Goal: Task Accomplishment & Management: Complete application form

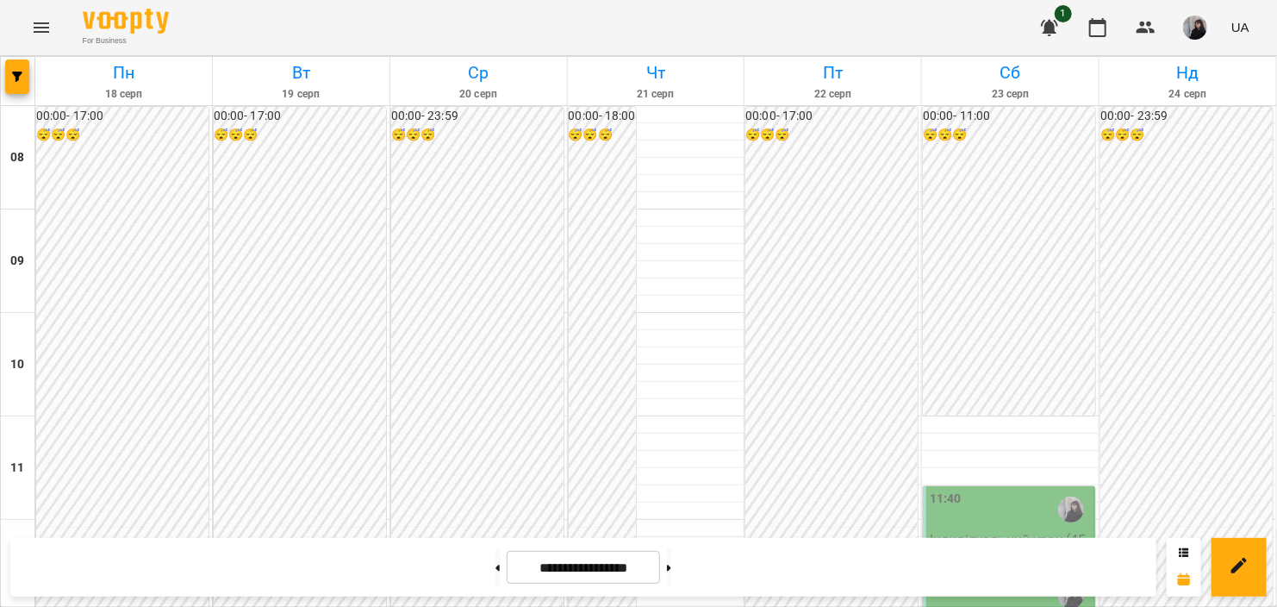
click at [35, 29] on icon "Menu" at bounding box center [41, 27] width 21 height 21
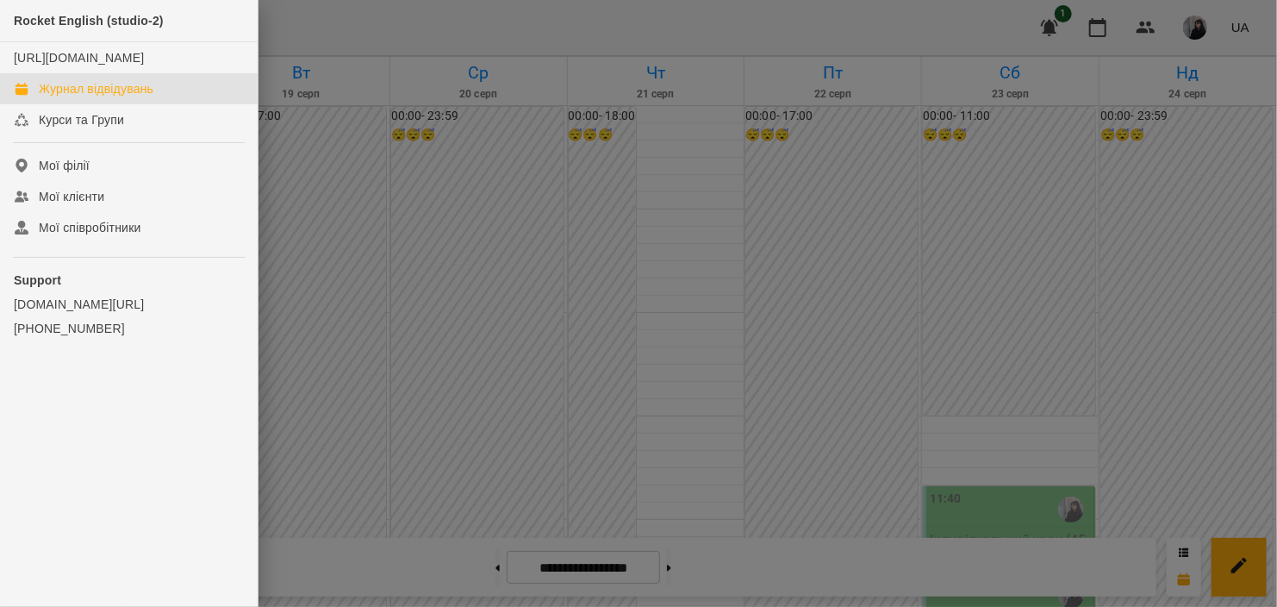
click at [370, 188] on div at bounding box center [638, 303] width 1277 height 607
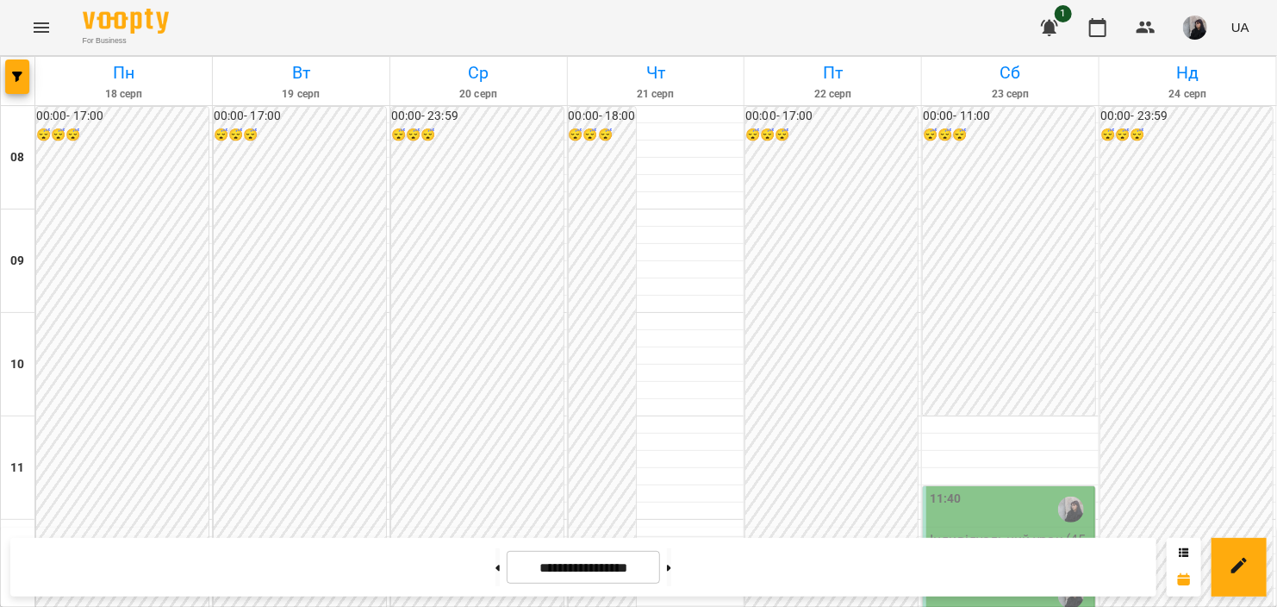
scroll to position [948, 0]
click at [671, 566] on button at bounding box center [669, 567] width 4 height 38
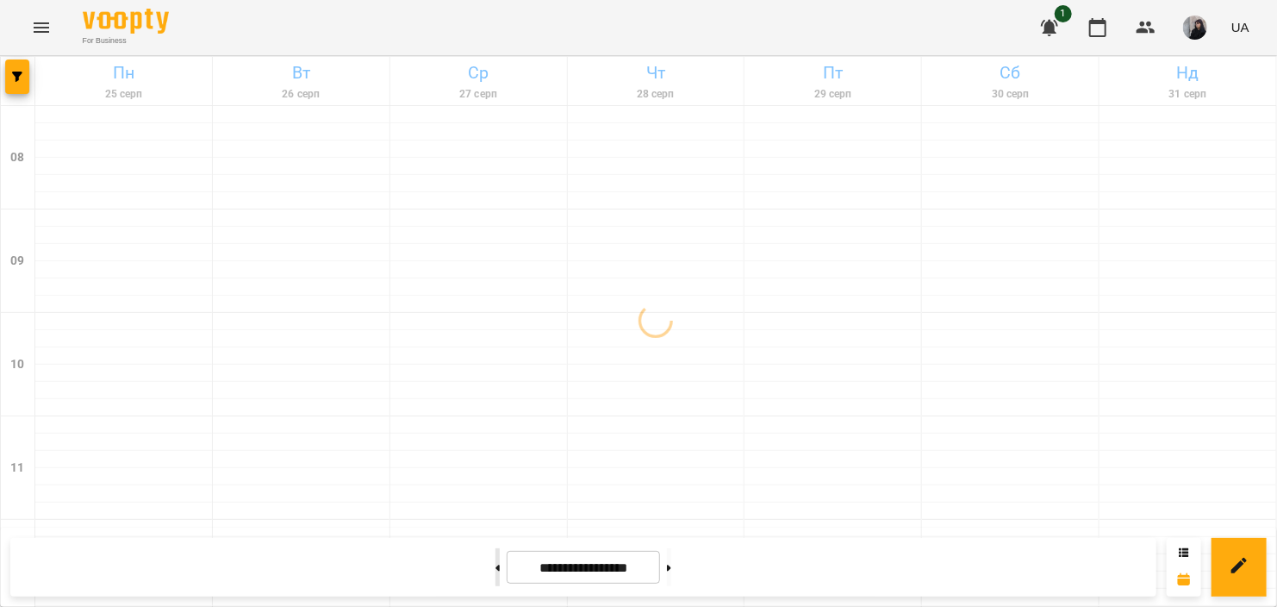
click at [496, 563] on button at bounding box center [498, 567] width 4 height 38
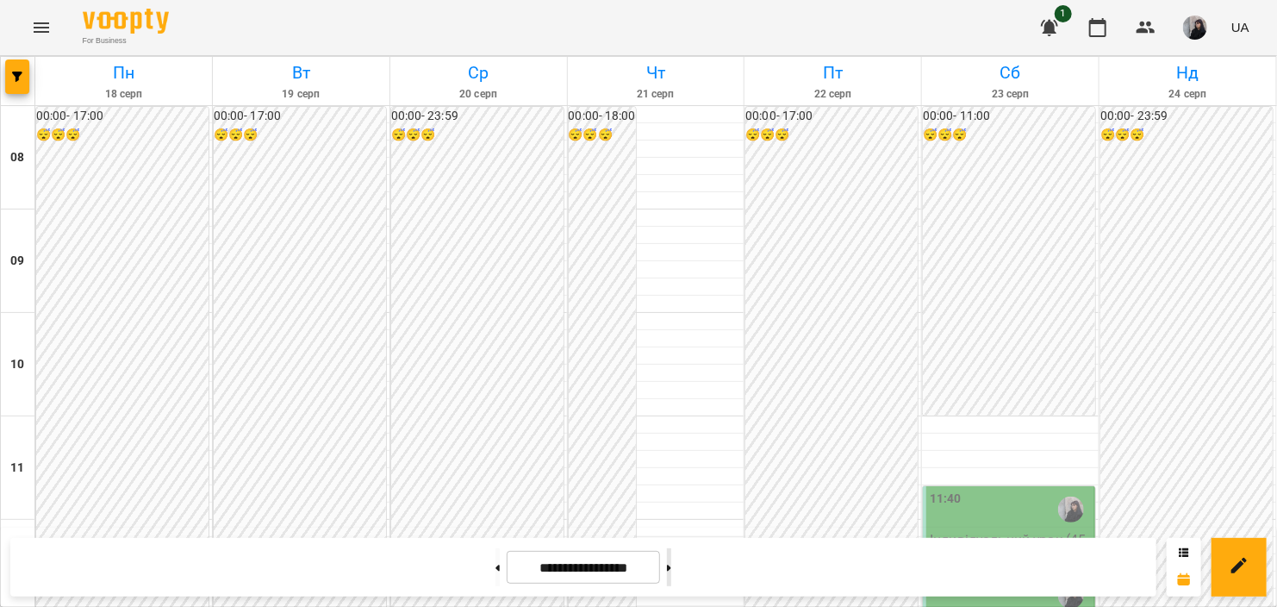
click at [671, 573] on button at bounding box center [669, 567] width 4 height 38
click at [496, 559] on button at bounding box center [498, 567] width 4 height 38
type input "**********"
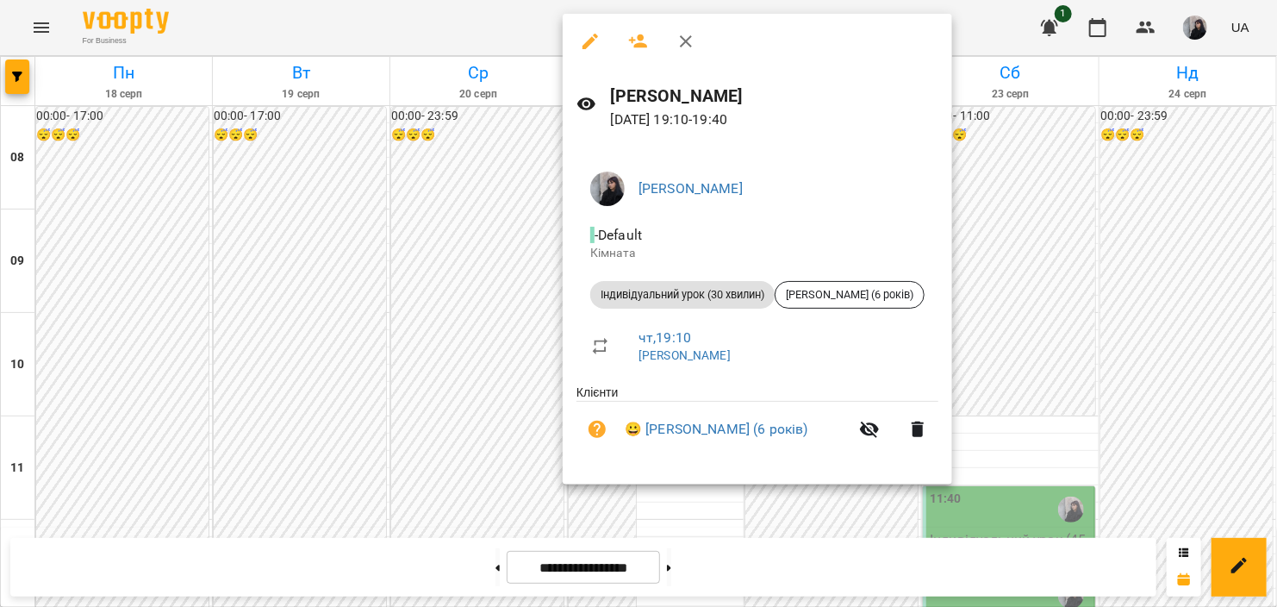
click at [1083, 342] on div at bounding box center [638, 303] width 1277 height 607
